Goal: Communication & Community: Answer question/provide support

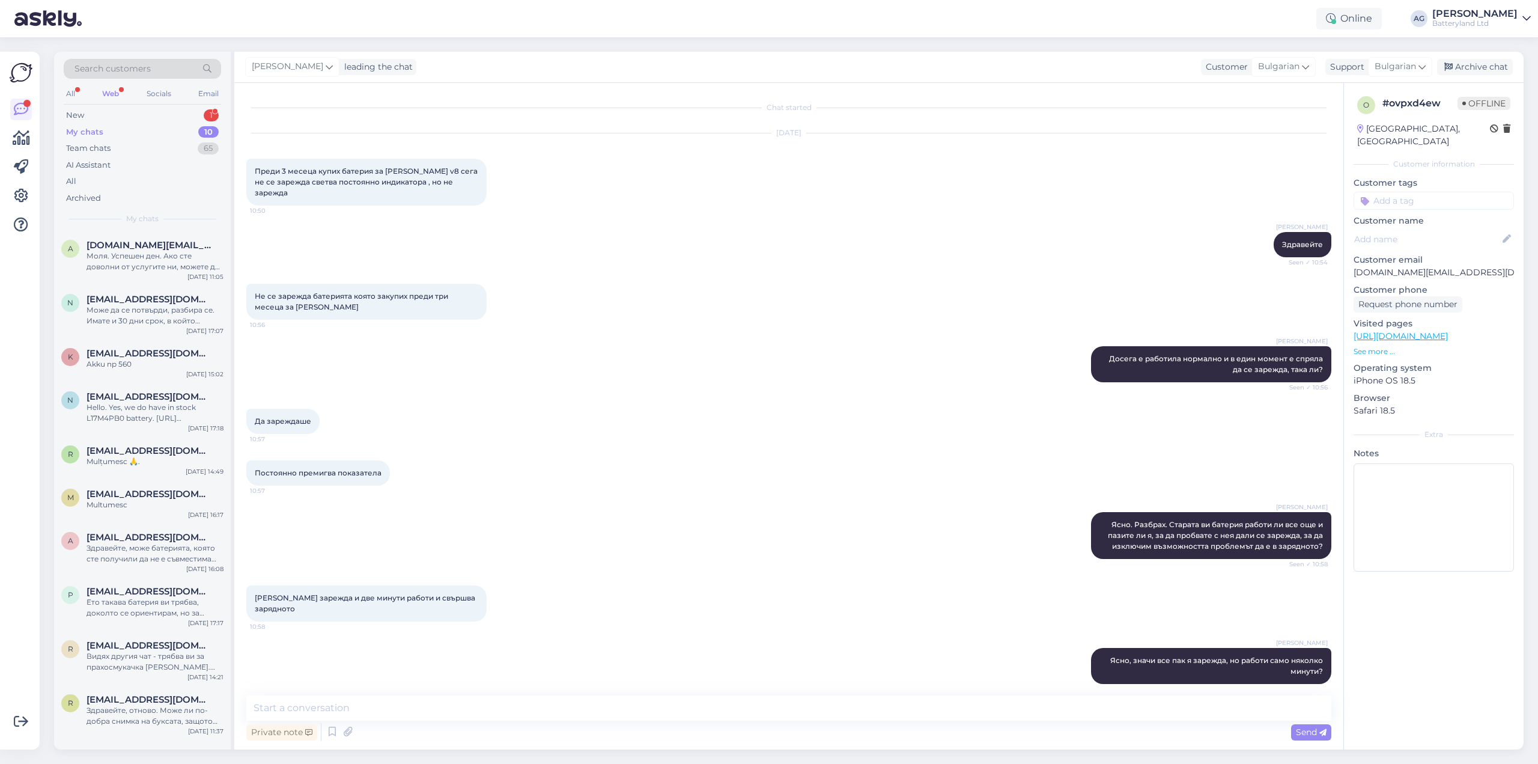
scroll to position [521, 0]
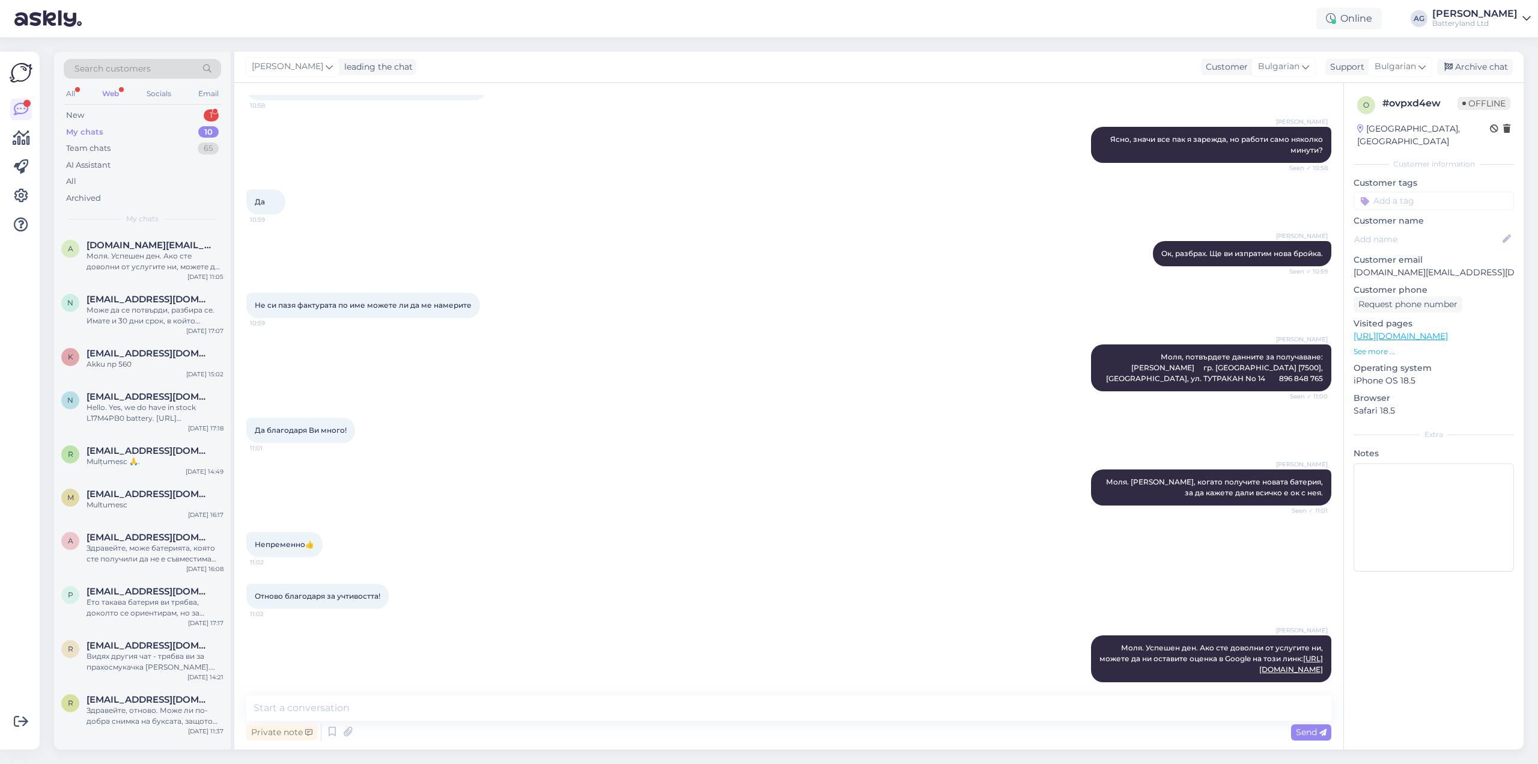
click at [100, 90] on div "Web" at bounding box center [111, 94] width 22 height 16
click at [78, 114] on div "New" at bounding box center [75, 115] width 18 height 12
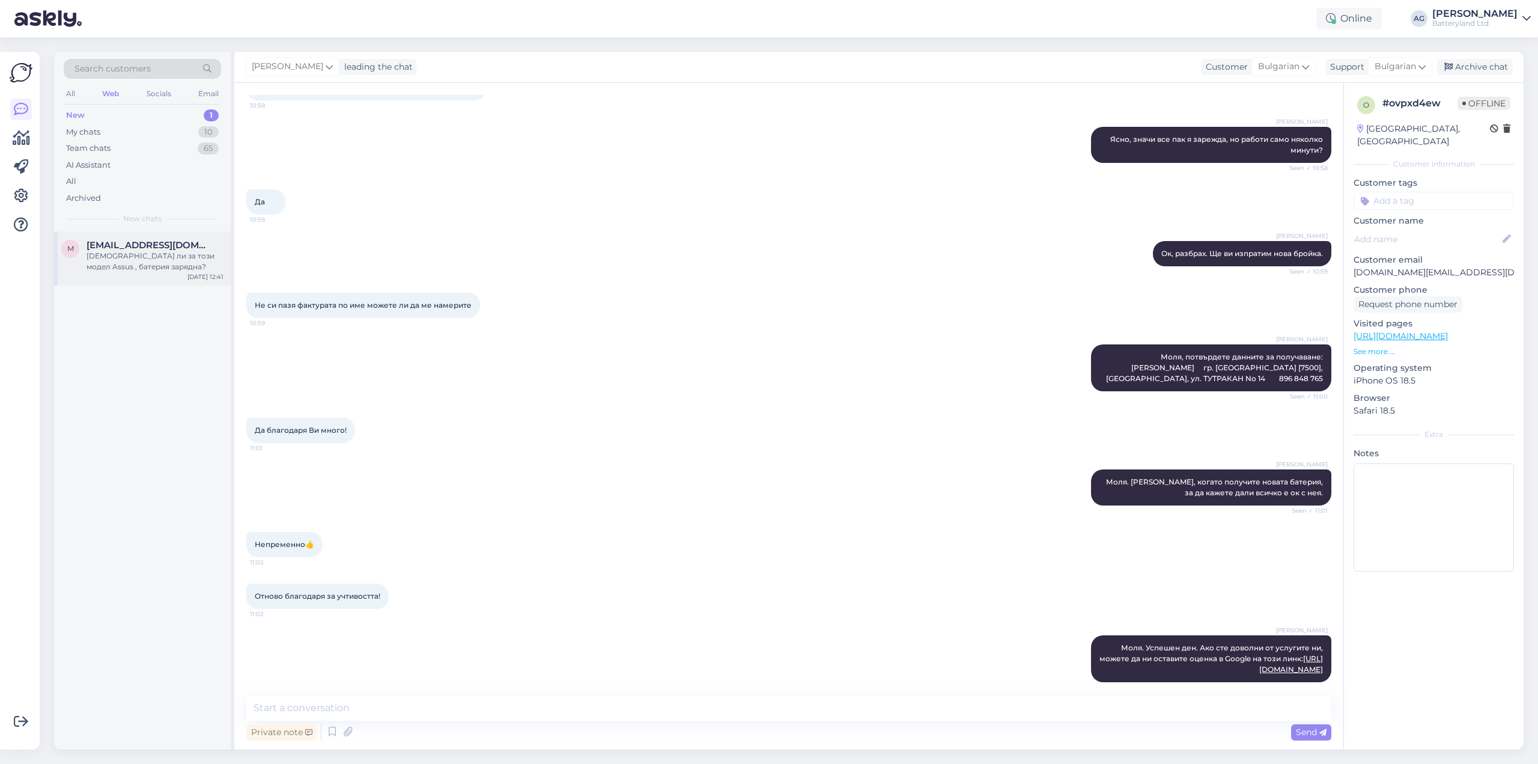
click at [125, 257] on div "[DEMOGRAPHIC_DATA] ли за този модел Assus , батерия зарядна?" at bounding box center [155, 262] width 137 height 22
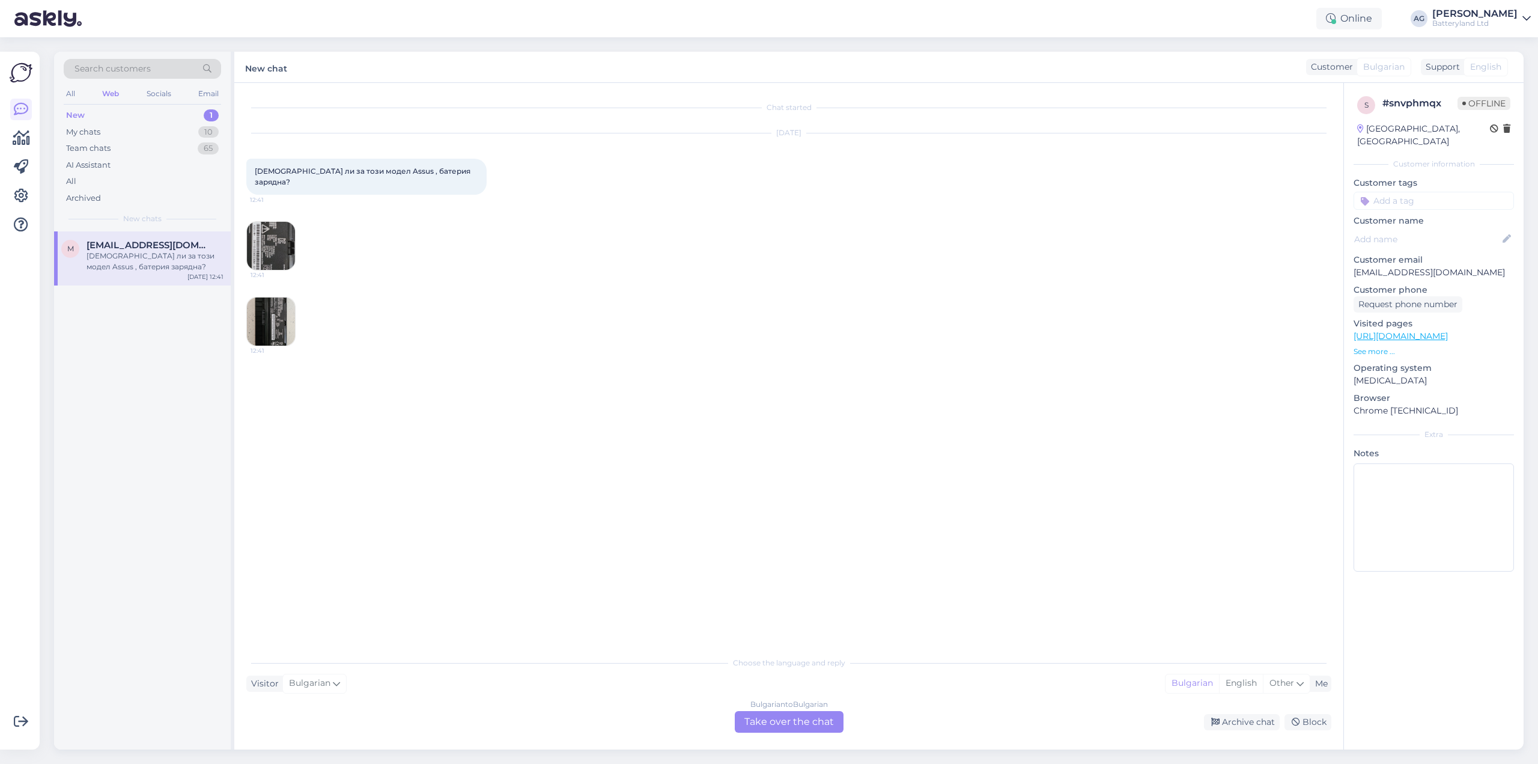
click at [279, 231] on img at bounding box center [271, 246] width 48 height 48
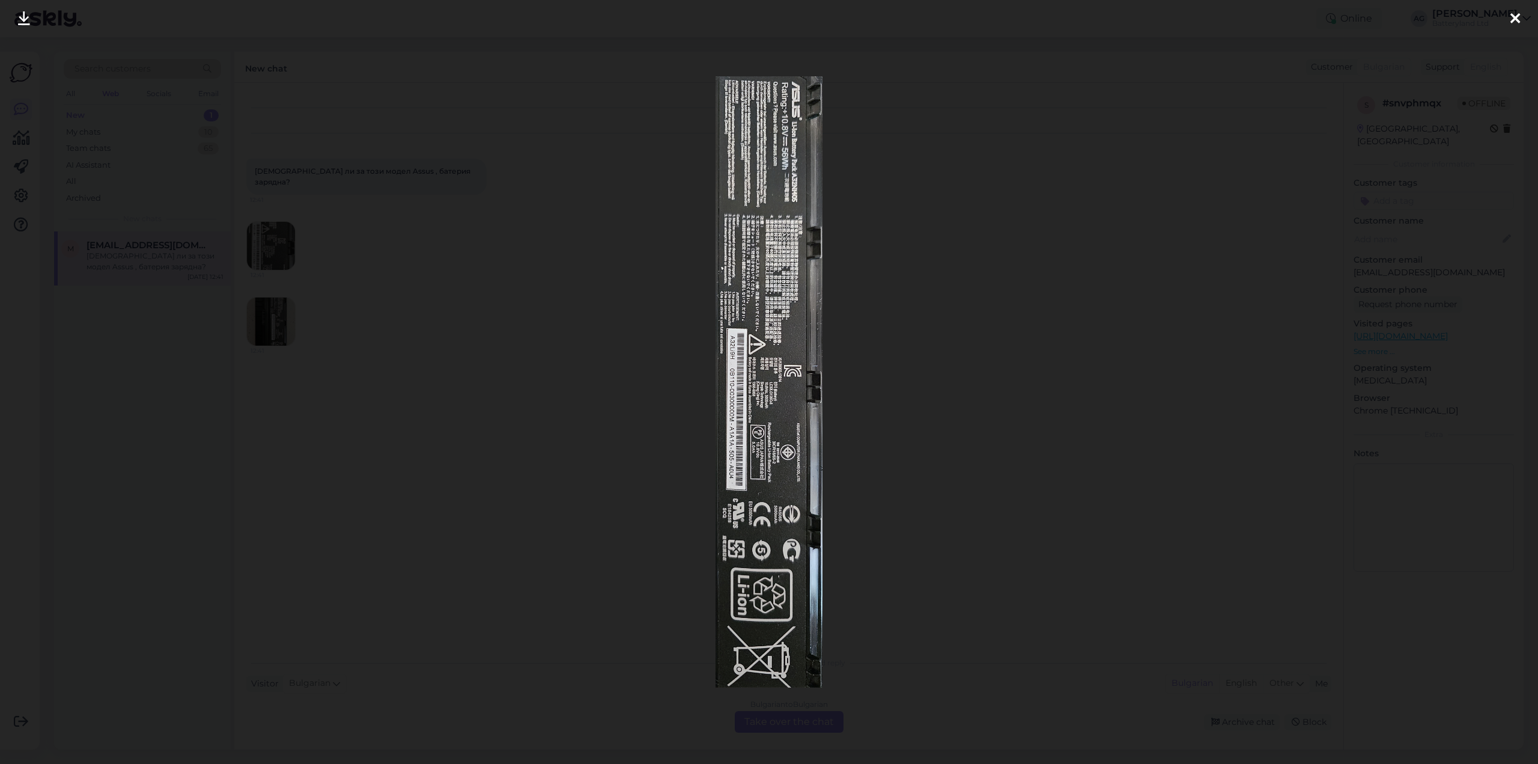
click at [1519, 18] on icon at bounding box center [1516, 19] width 10 height 16
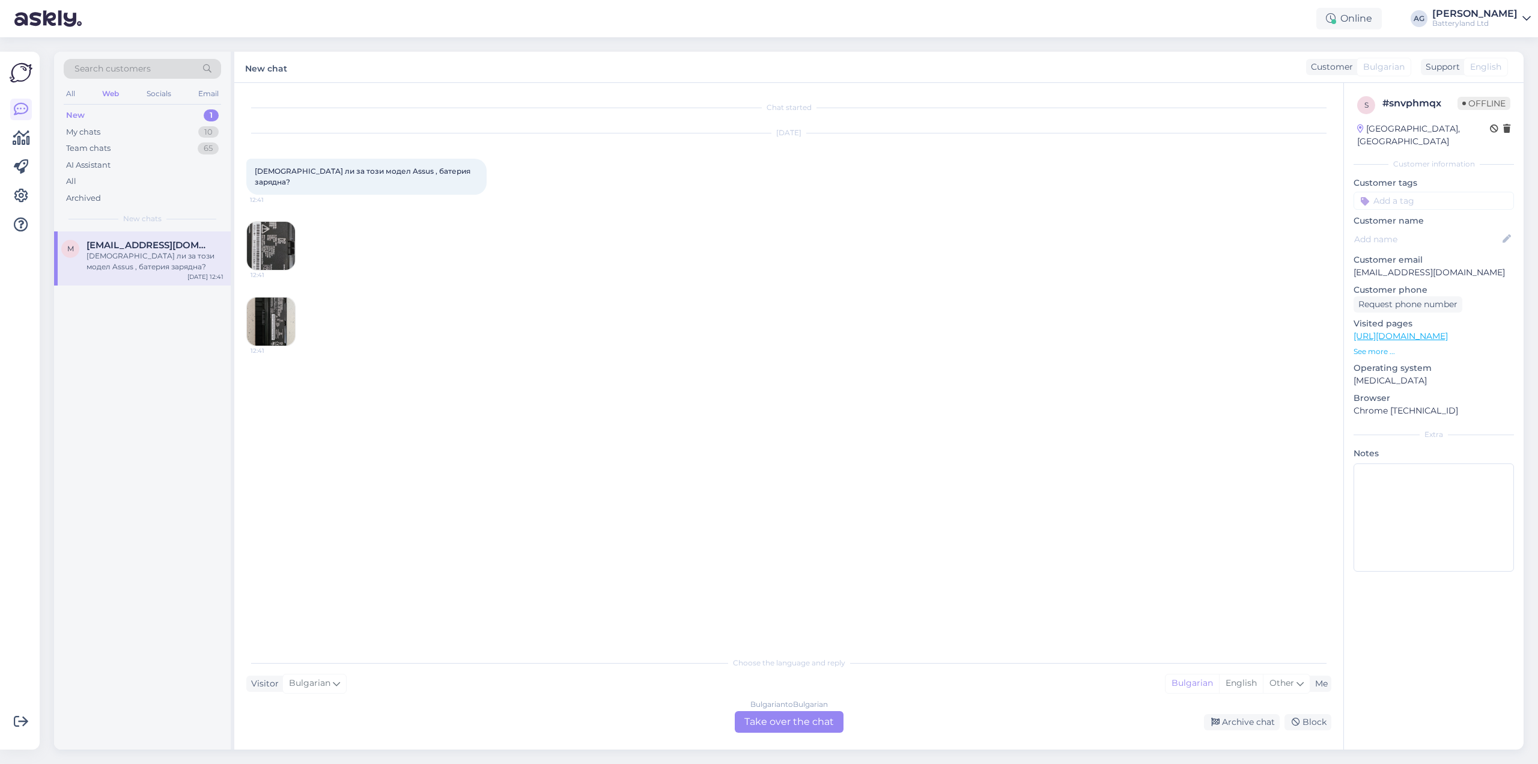
click at [274, 297] on img at bounding box center [271, 321] width 48 height 48
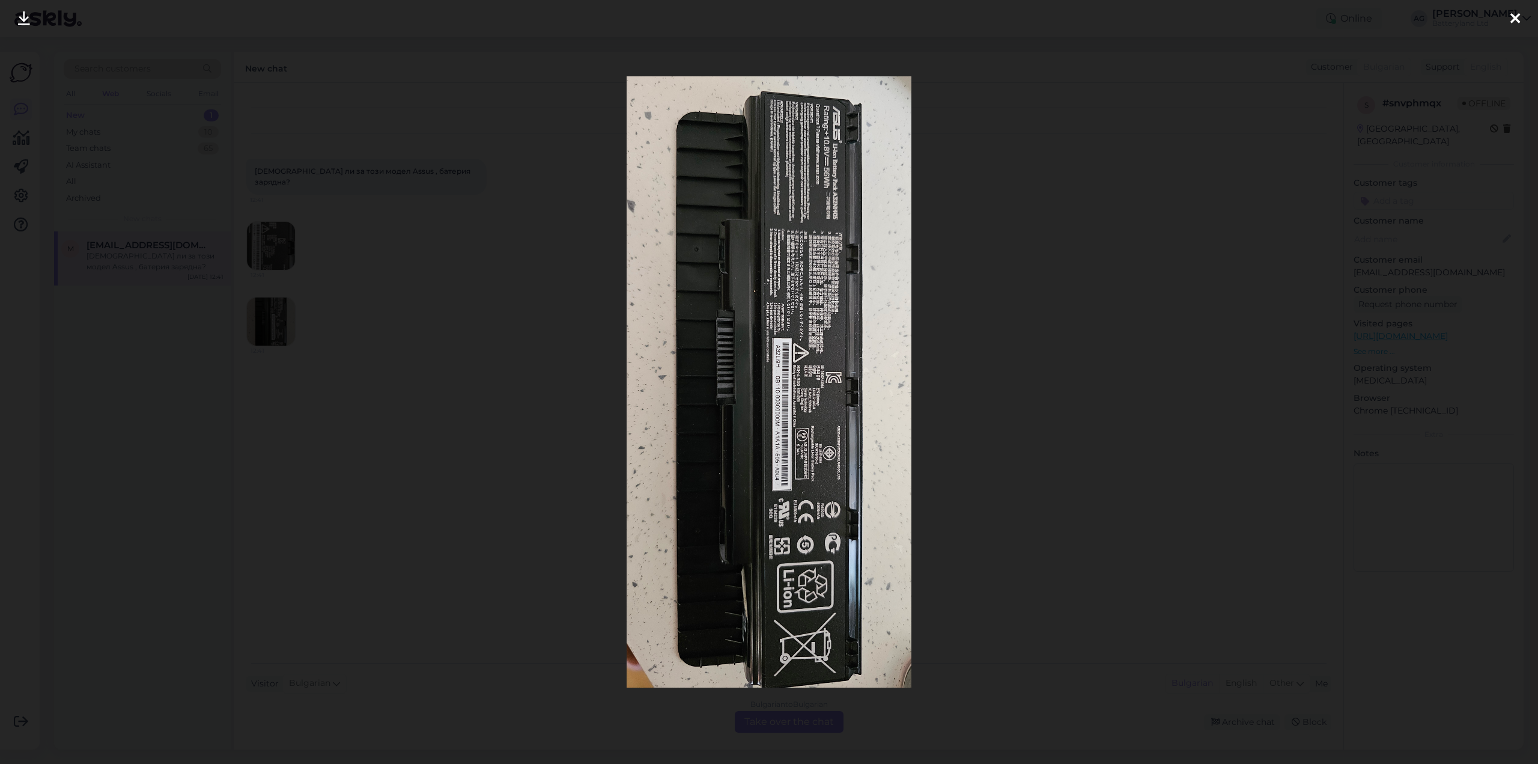
click at [1522, 20] on div at bounding box center [1516, 19] width 24 height 38
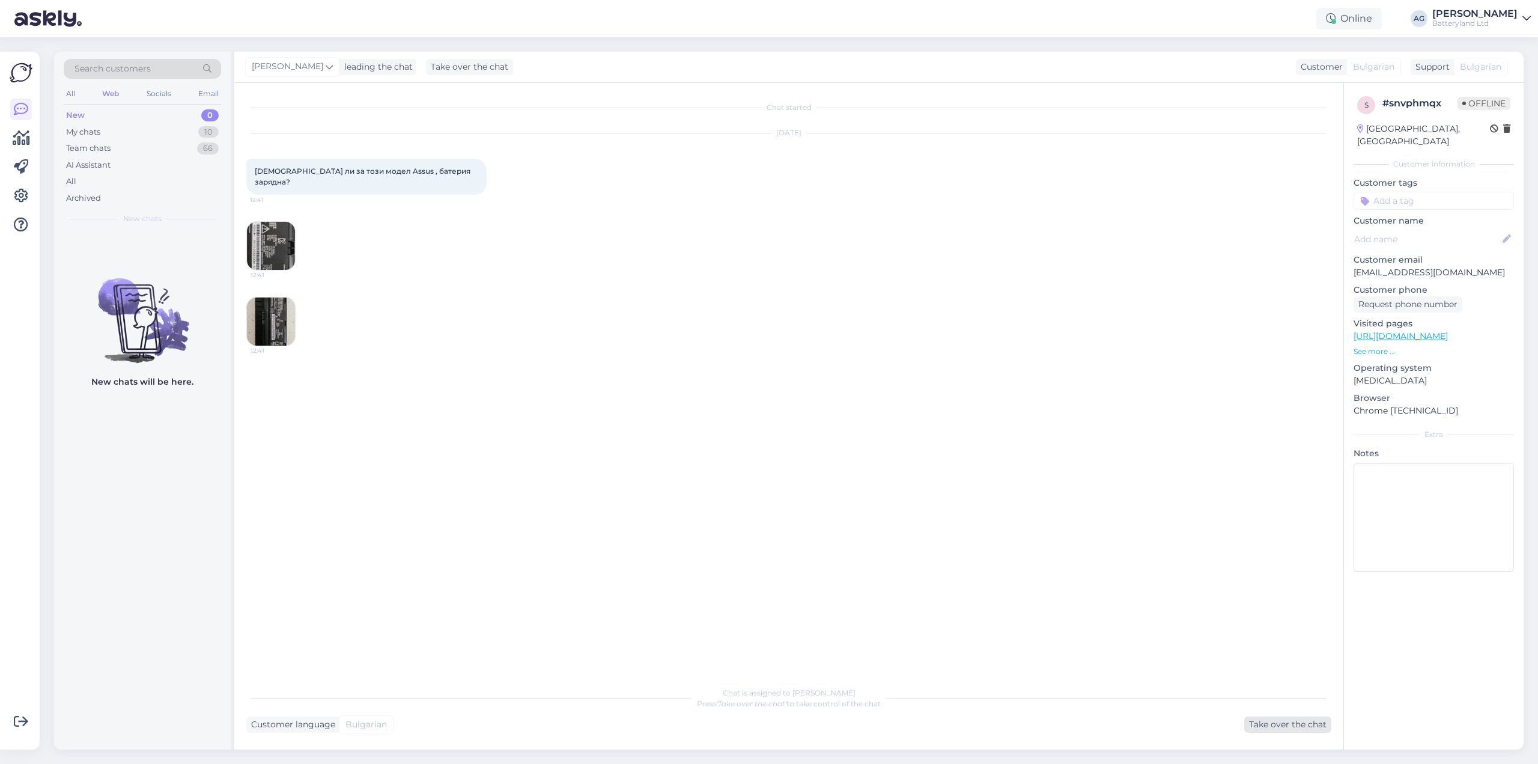
click at [1279, 716] on div "Take over the chat" at bounding box center [1288, 724] width 87 height 16
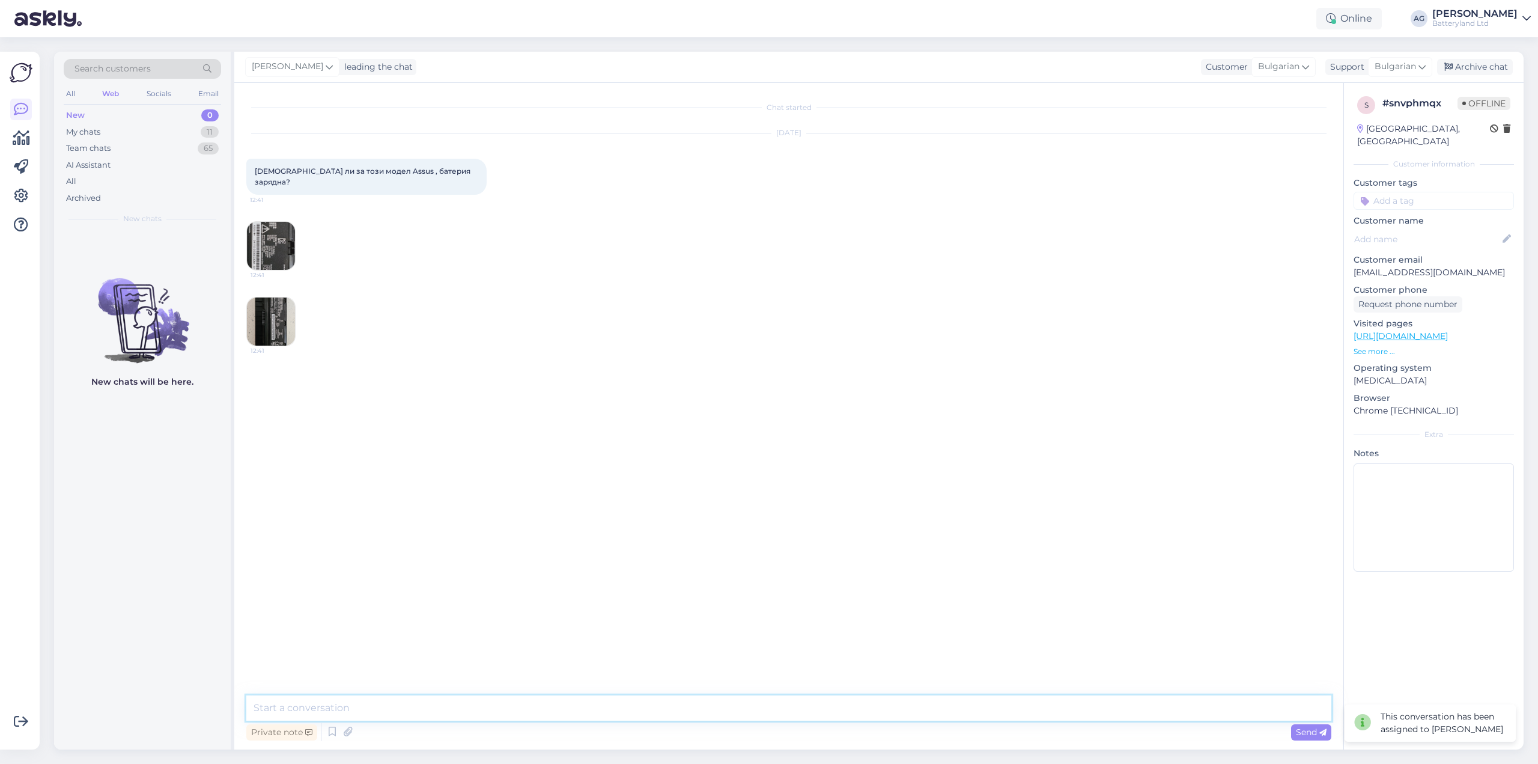
click at [909, 712] on textarea at bounding box center [788, 707] width 1085 height 25
paste textarea "[URL][DOMAIN_NAME]"
type textarea "Здравейте, имаме батерията, която търсите. Можете да я разгледате тук: [URL][DO…"
